Goal: Check status: Check status

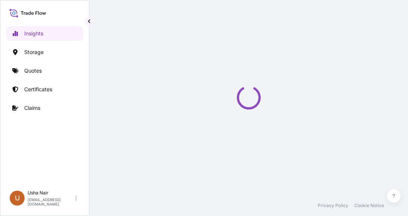
select select "2025"
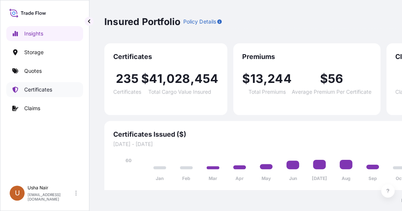
click at [53, 89] on link "Certificates" at bounding box center [44, 89] width 77 height 15
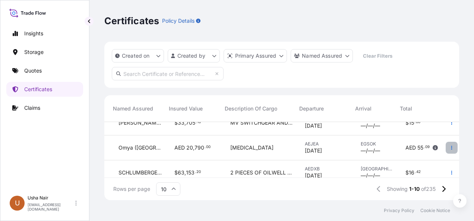
scroll to position [200, 288]
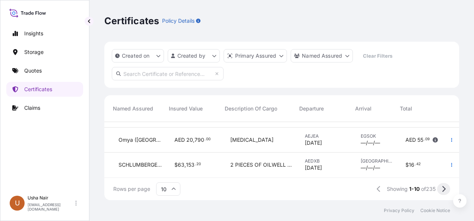
click at [407, 188] on icon at bounding box center [444, 189] width 3 height 6
click at [191, 75] on input "text" at bounding box center [168, 73] width 112 height 13
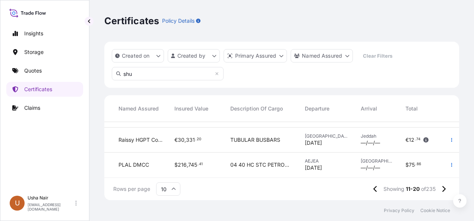
scroll to position [0, 283]
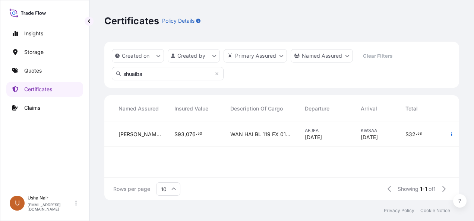
type input "shuaiba"
drag, startPoint x: 307, startPoint y: 169, endPoint x: 397, endPoint y: 170, distance: 90.6
click at [397, 170] on div "31615-30-1 May 12, 2025 UN Usha Nair All risks A21011012998 - MJ/SHUAIBA UAE M.…" at bounding box center [140, 150] width 637 height 56
click at [216, 75] on icon at bounding box center [217, 74] width 4 height 4
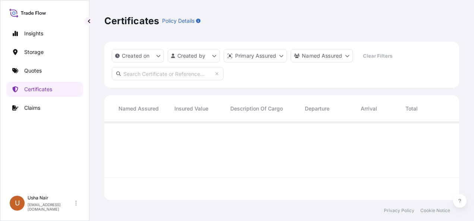
click at [185, 78] on input "text" at bounding box center [168, 73] width 112 height 13
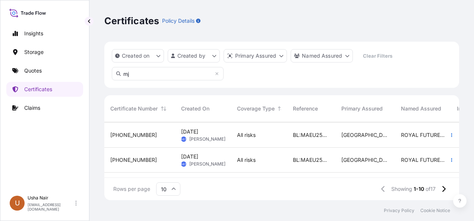
scroll to position [200, 0]
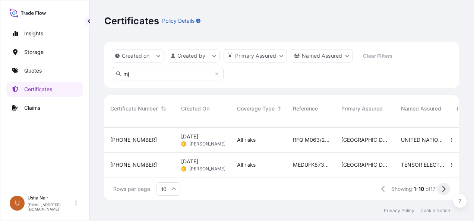
type input "mj"
click at [407, 187] on button at bounding box center [443, 189] width 13 height 12
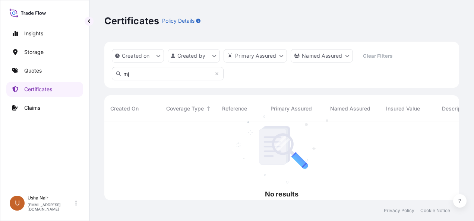
scroll to position [0, 0]
click at [48, 69] on link "Quotes" at bounding box center [44, 70] width 77 height 15
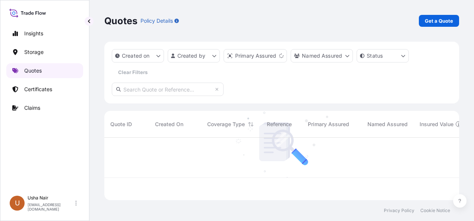
scroll to position [61, 349]
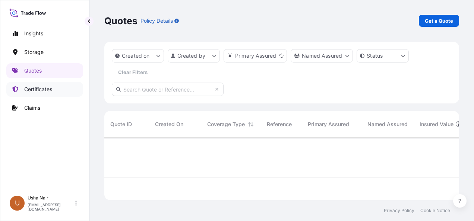
click at [38, 89] on p "Certificates" at bounding box center [38, 89] width 28 height 7
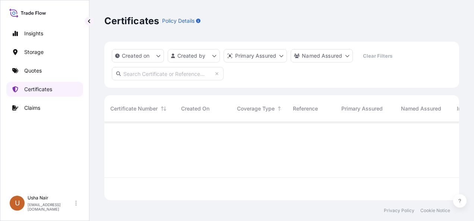
scroll to position [77, 349]
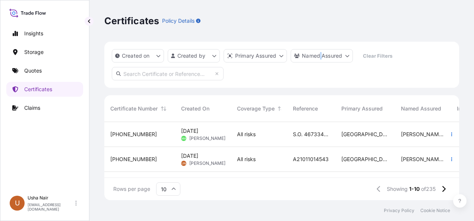
drag, startPoint x: 39, startPoint y: 88, endPoint x: 321, endPoint y: 92, distance: 282.2
click at [321, 92] on div "Created on Created by Primary Assured Named Assured Clear Filters Certificate N…" at bounding box center [281, 121] width 355 height 159
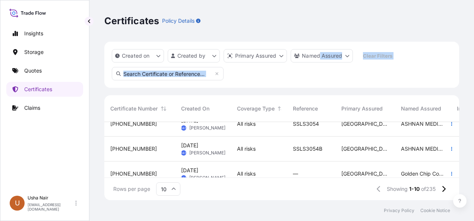
scroll to position [149, 0]
